Goal: Entertainment & Leisure: Consume media (video, audio)

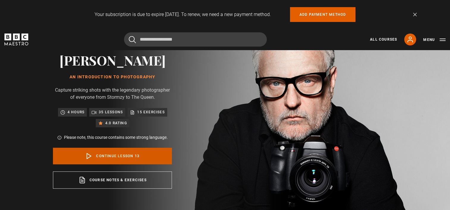
click at [82, 155] on link "Continue lesson 13" at bounding box center [112, 156] width 119 height 17
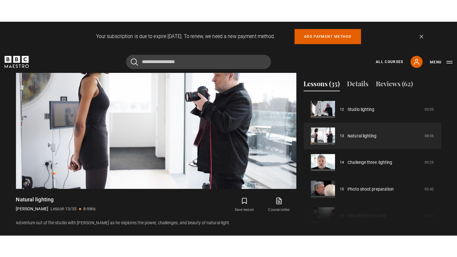
scroll to position [290, 0]
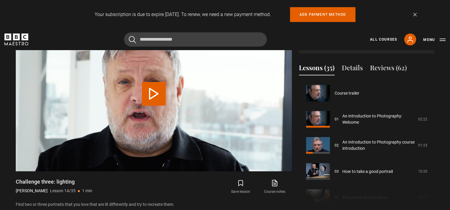
scroll to position [340, 0]
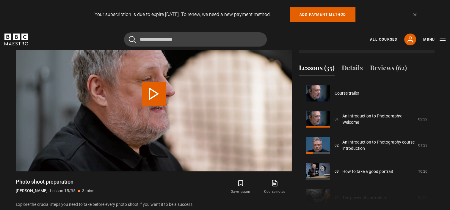
scroll to position [366, 0]
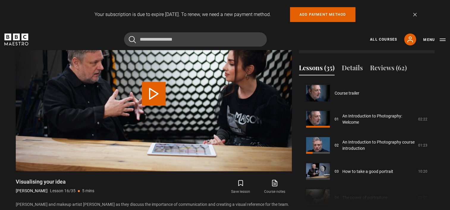
scroll to position [392, 0]
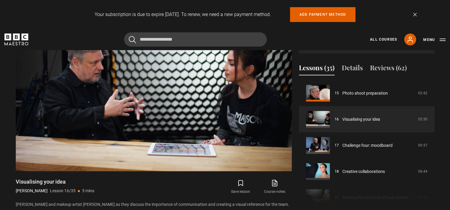
click at [393, 51] on div "4 hours 135 page PDF (opens in new tab) 4.0 (62)" at bounding box center [366, 46] width 126 height 16
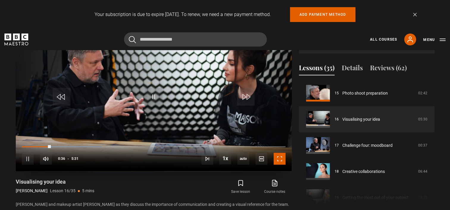
click at [279, 157] on span "Video Player" at bounding box center [279, 159] width 12 height 12
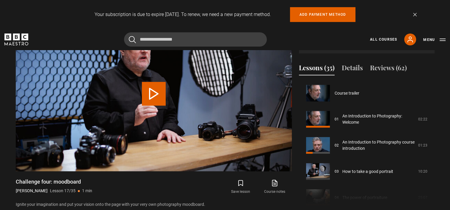
scroll to position [419, 0]
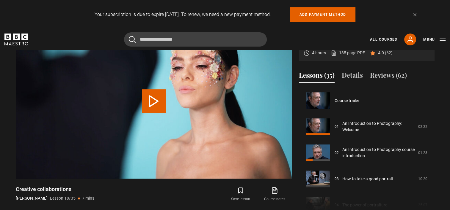
scroll to position [445, 0]
